Goal: Information Seeking & Learning: Understand process/instructions

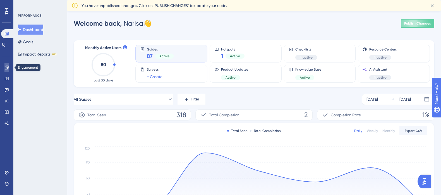
click at [7, 66] on icon at bounding box center [7, 68] width 4 height 4
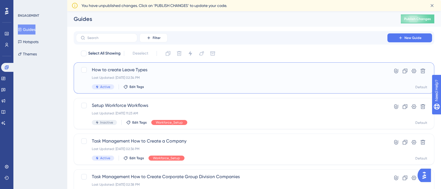
click at [122, 70] on span "How to create Leave Types" at bounding box center [231, 70] width 279 height 7
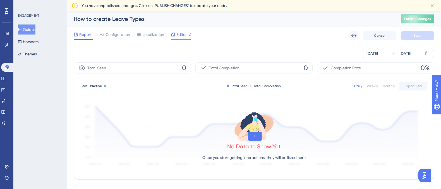
click at [184, 34] on span "Editor" at bounding box center [181, 34] width 10 height 7
